Goal: Task Accomplishment & Management: Manage account settings

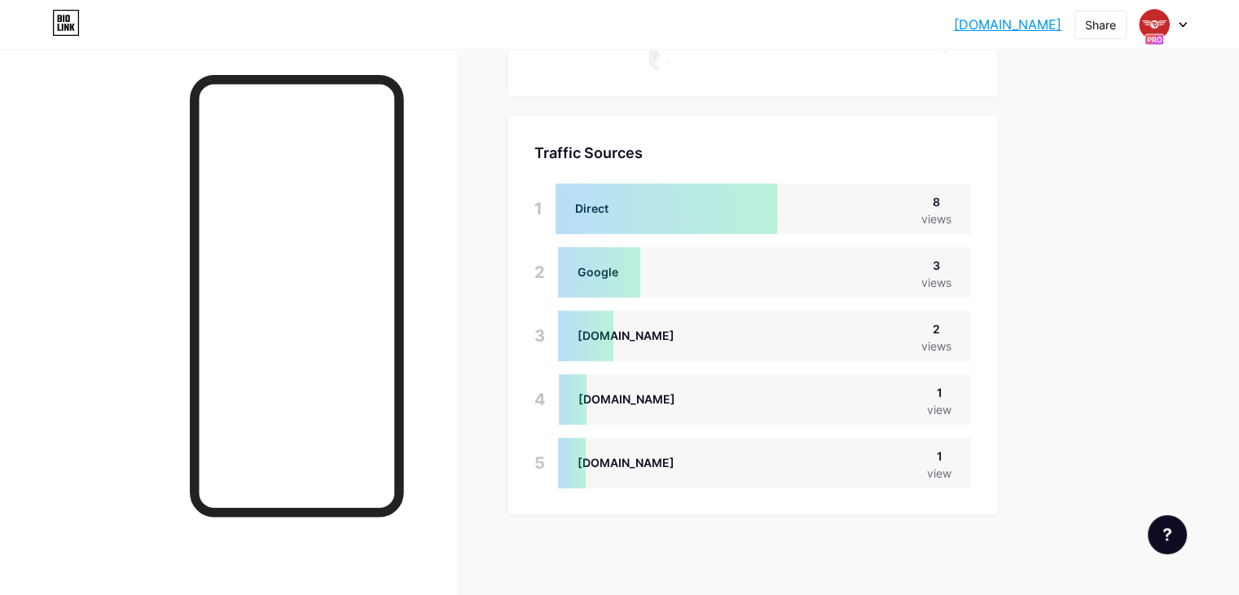
scroll to position [594, 1238]
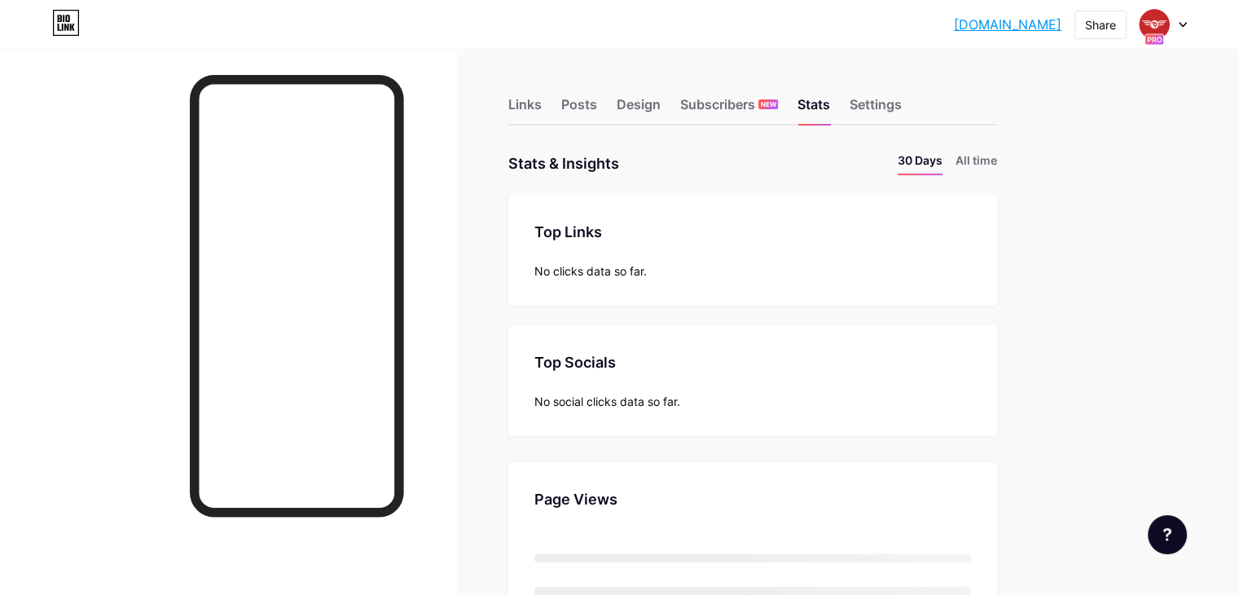
click at [542, 99] on div "Links" at bounding box center [524, 108] width 33 height 29
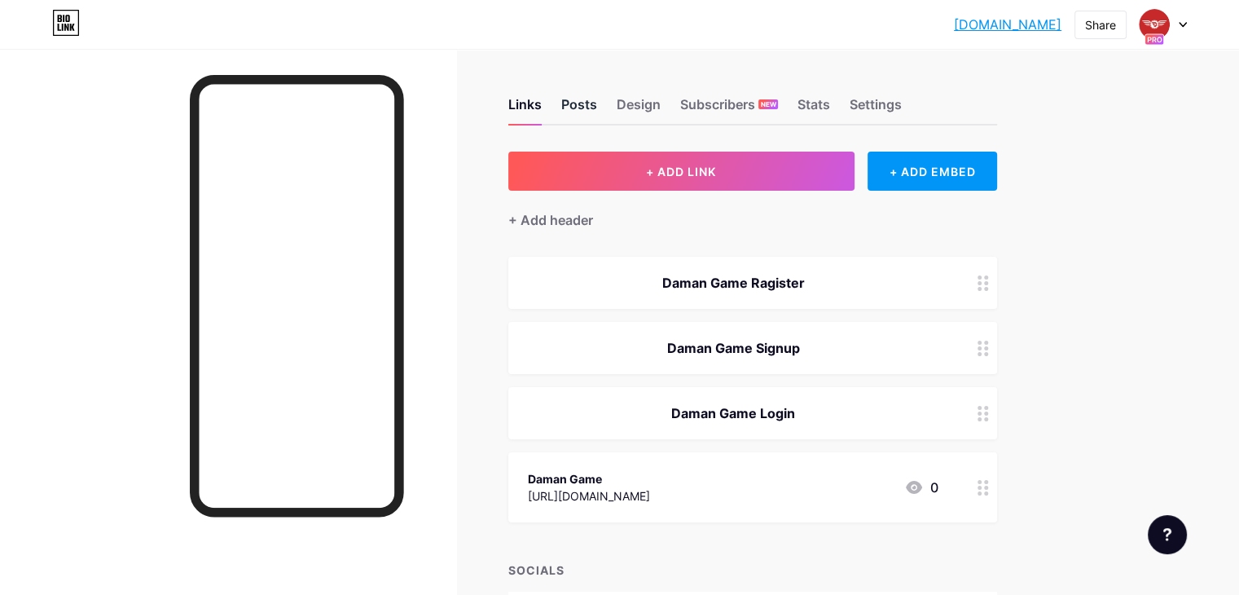
click at [597, 104] on div "Posts" at bounding box center [579, 108] width 36 height 29
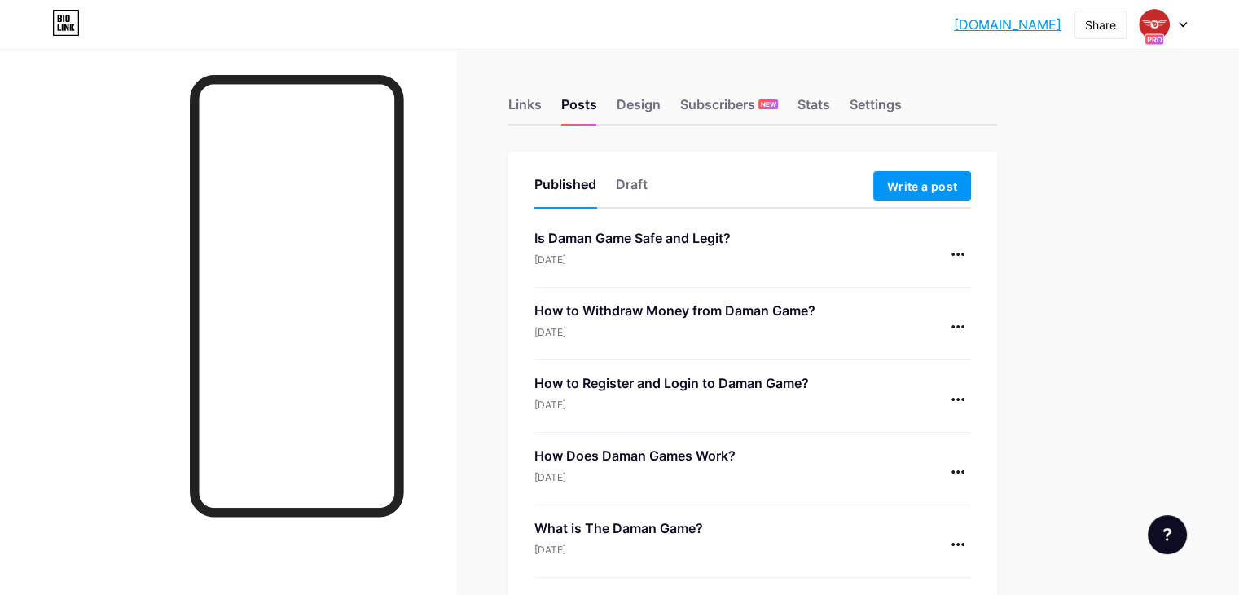
click at [1066, 416] on div "Links Posts Design Subscribers NEW Stats Settings Published Draft Write a post …" at bounding box center [533, 465] width 1066 height 833
click at [661, 110] on div "Design" at bounding box center [639, 108] width 44 height 29
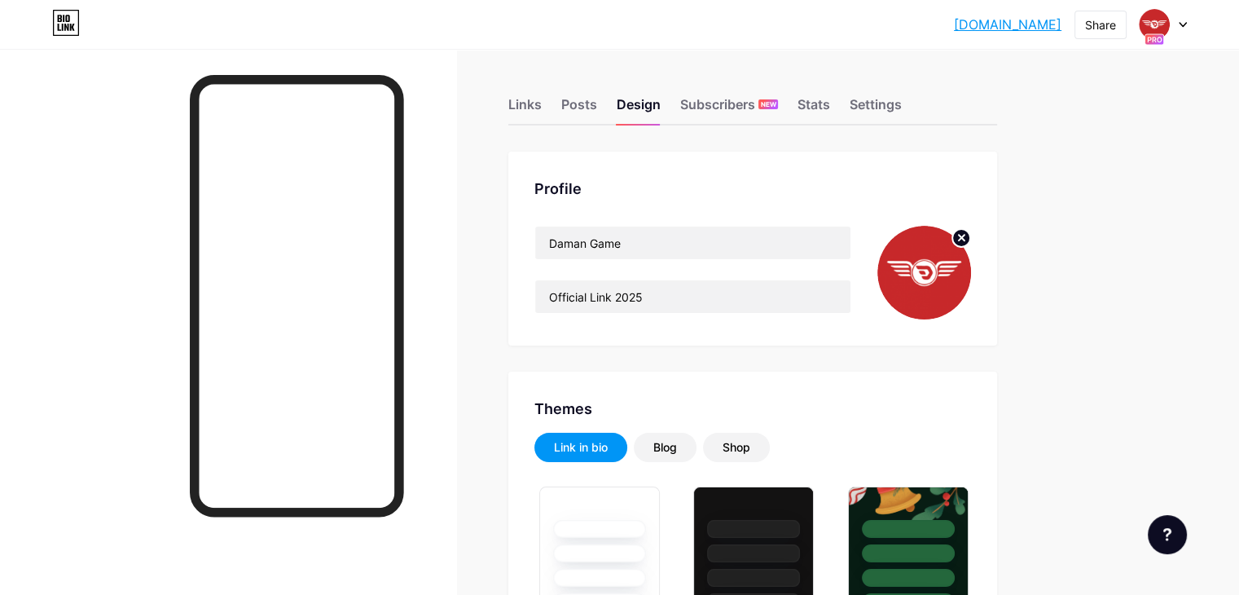
click at [830, 108] on div "Stats" at bounding box center [814, 108] width 33 height 29
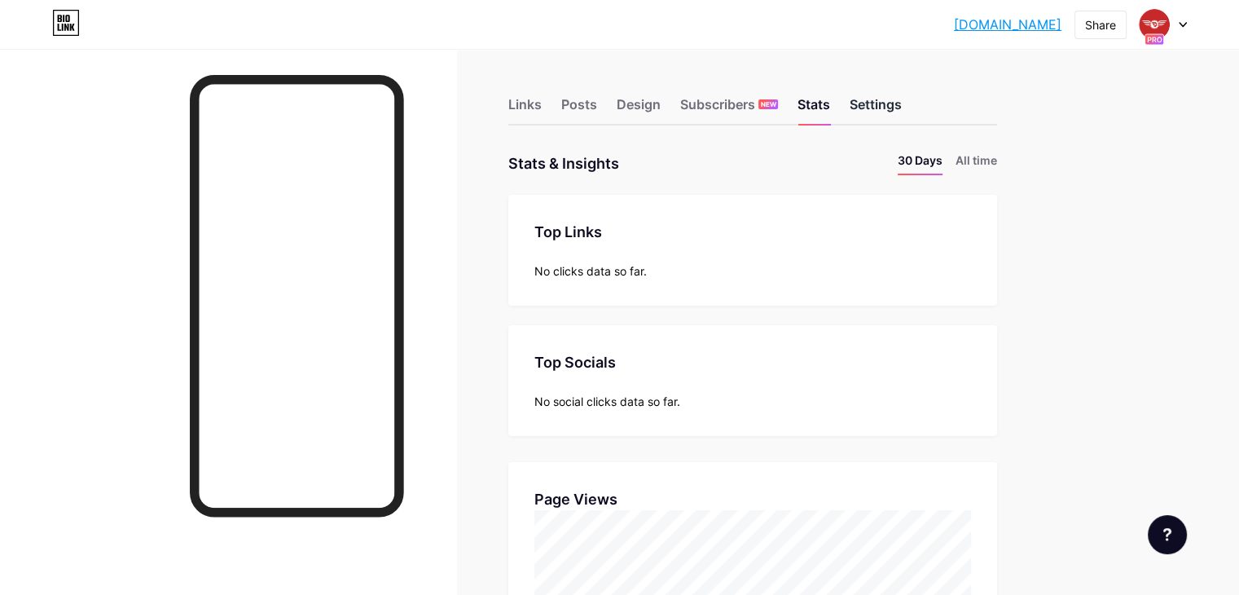
click at [902, 108] on div "Settings" at bounding box center [876, 108] width 52 height 29
